Goal: Information Seeking & Learning: Learn about a topic

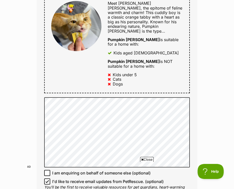
scroll to position [291, 0]
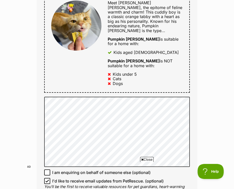
click at [147, 160] on span "Close" at bounding box center [147, 159] width 14 height 5
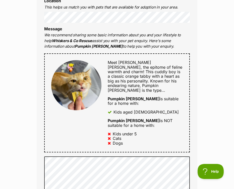
scroll to position [208, 0]
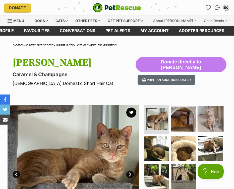
click at [203, 121] on img at bounding box center [211, 119] width 26 height 26
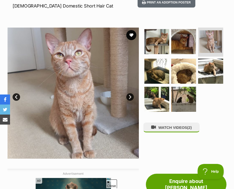
scroll to position [78, 0]
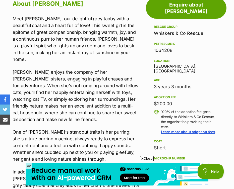
scroll to position [251, 0]
